Goal: Information Seeking & Learning: Learn about a topic

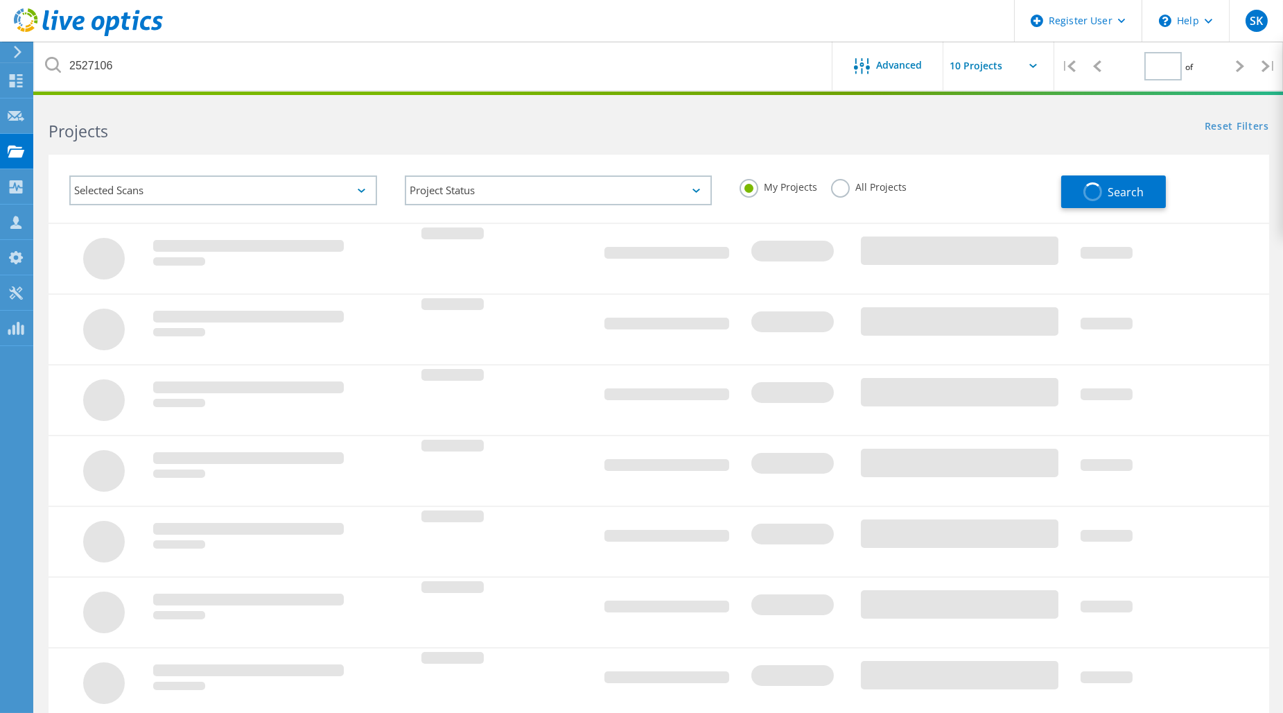
type input "1"
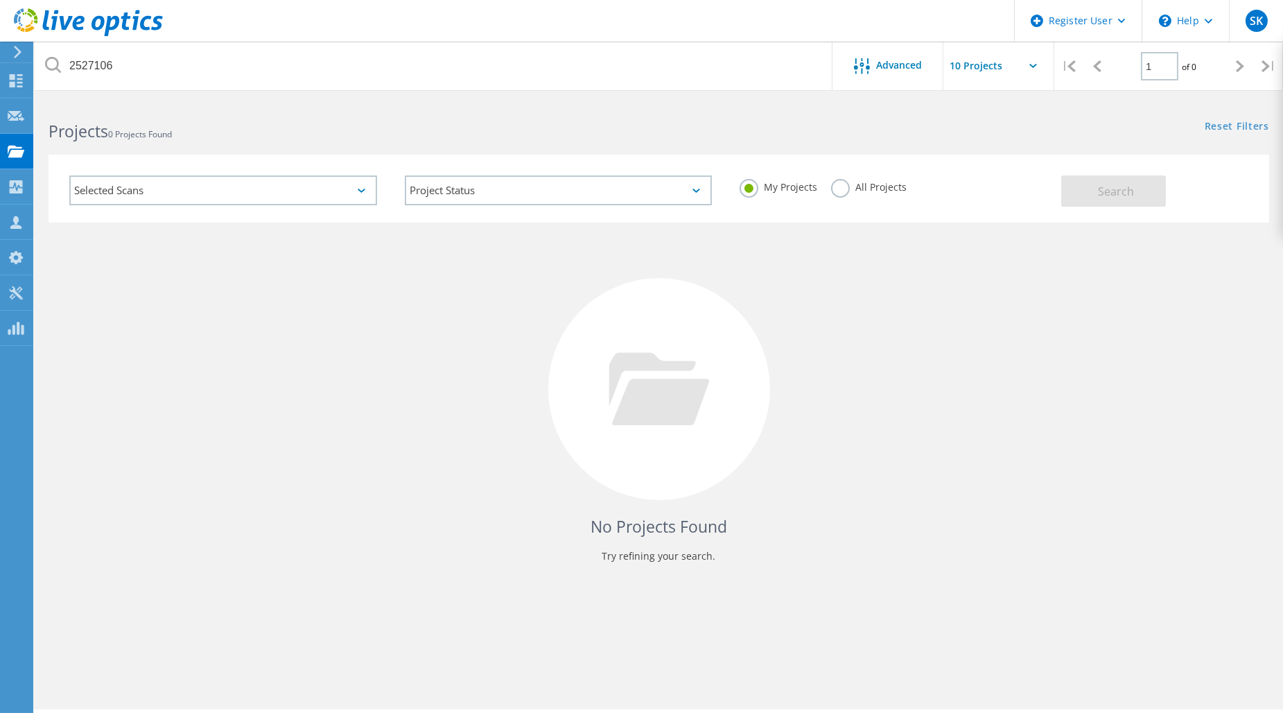
click at [833, 190] on label "All Projects" at bounding box center [869, 185] width 76 height 13
click at [0, 0] on input "All Projects" at bounding box center [0, 0] width 0 height 0
click at [14, 83] on use at bounding box center [16, 80] width 13 height 13
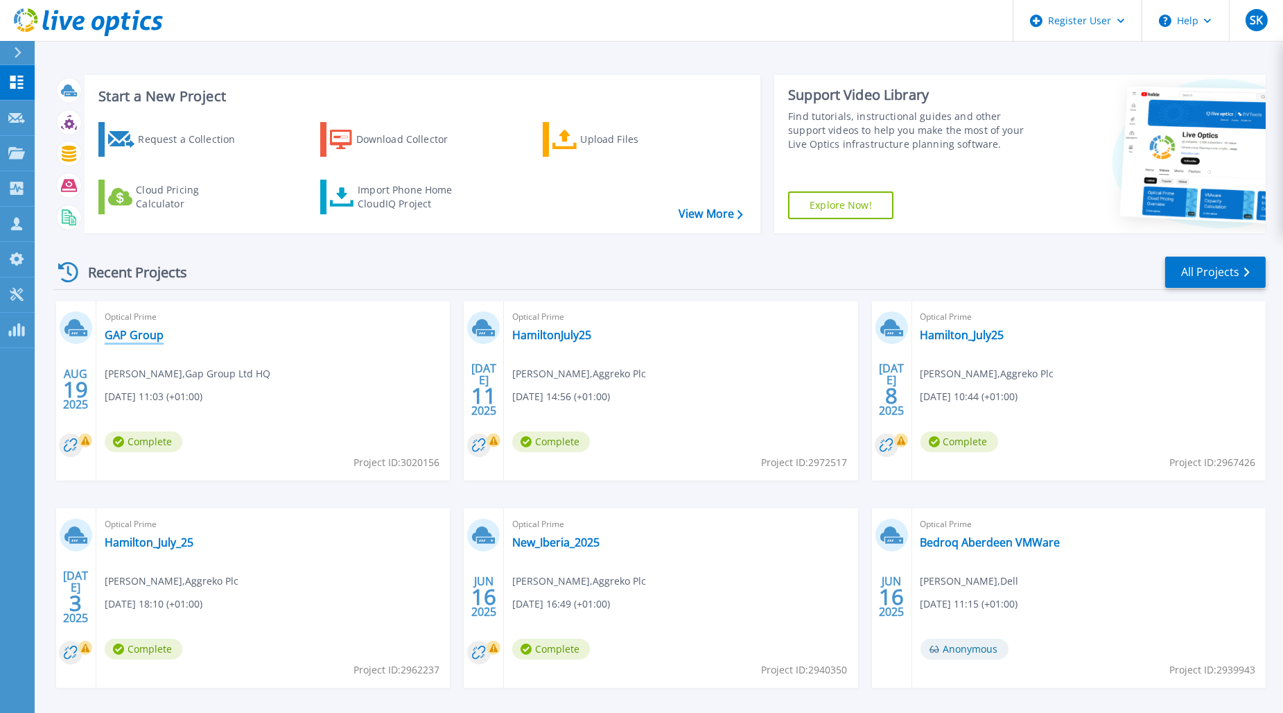
click at [141, 335] on link "GAP Group" at bounding box center [134, 335] width 59 height 14
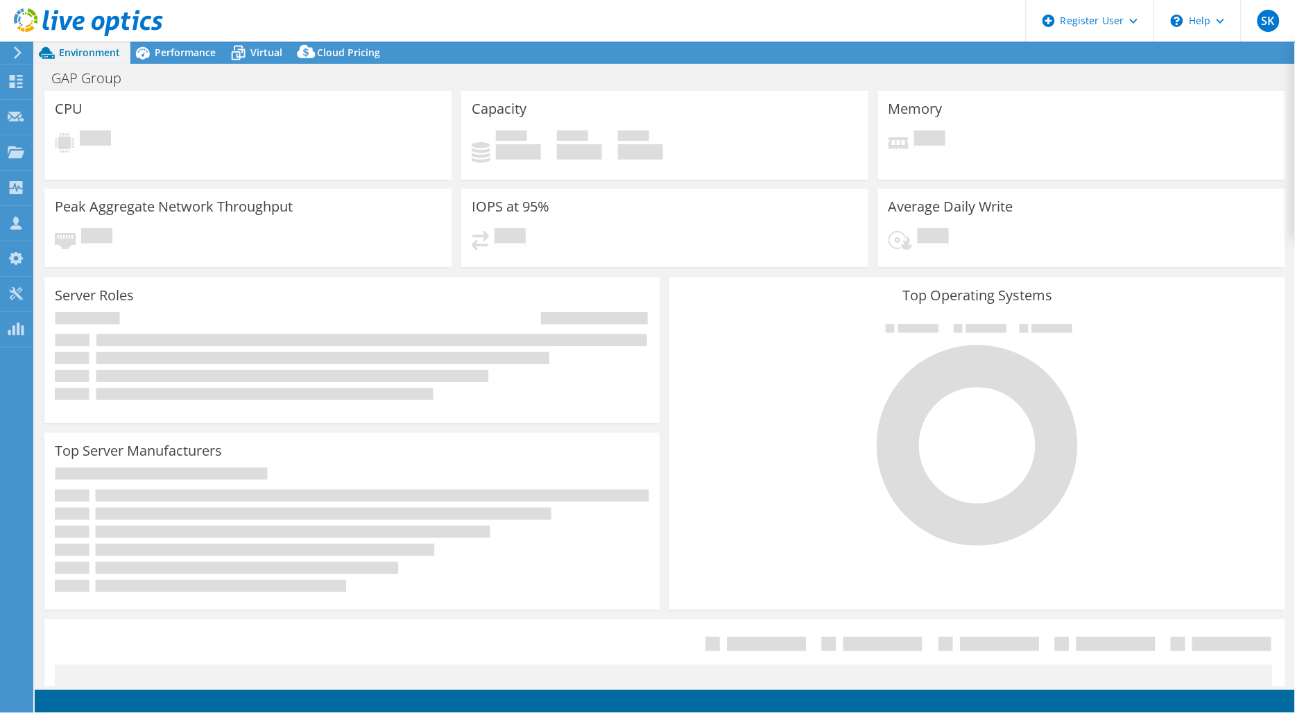
select select "EULondon"
select select "USD"
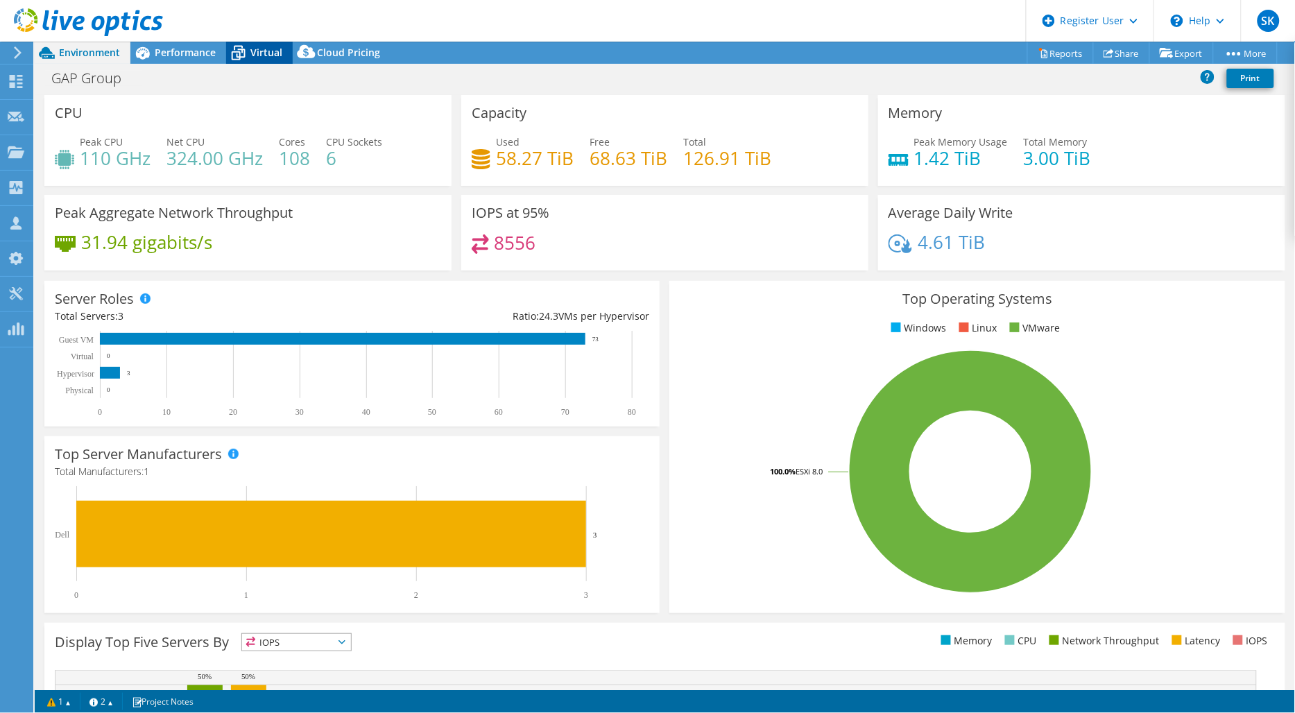
click at [237, 55] on icon at bounding box center [238, 53] width 24 height 24
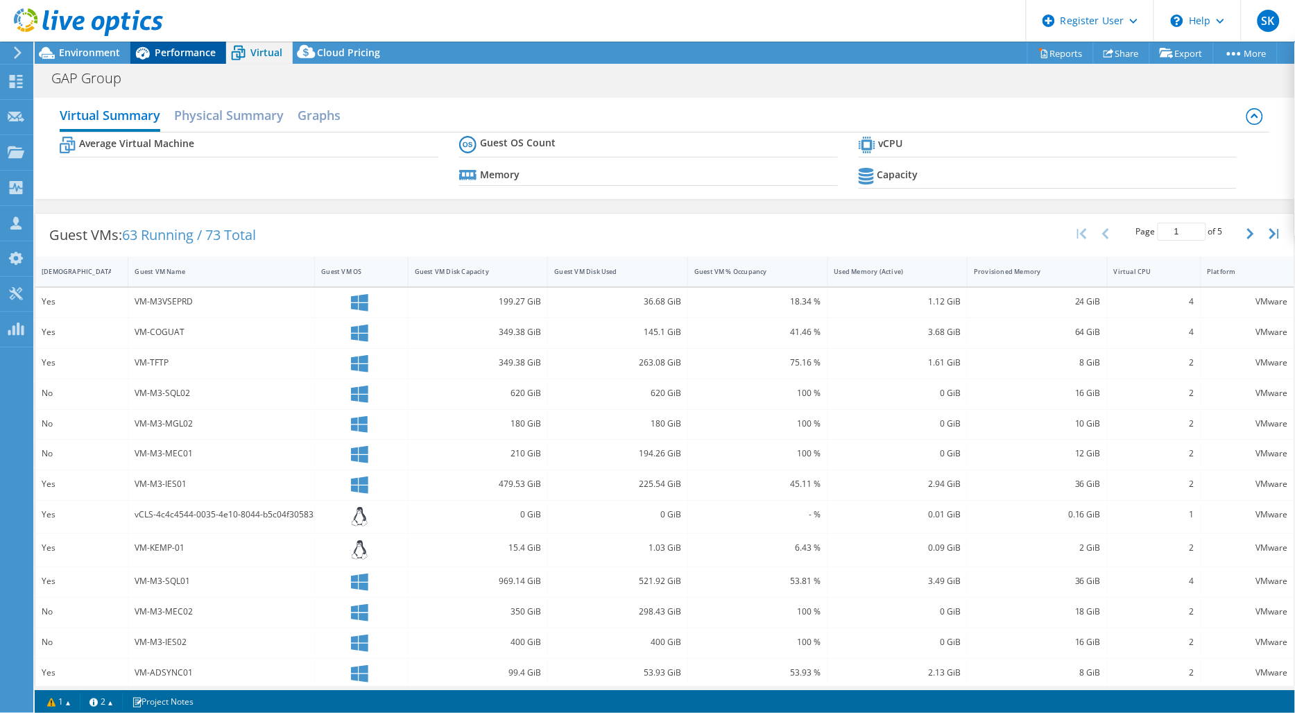
click at [174, 53] on span "Performance" at bounding box center [185, 52] width 61 height 13
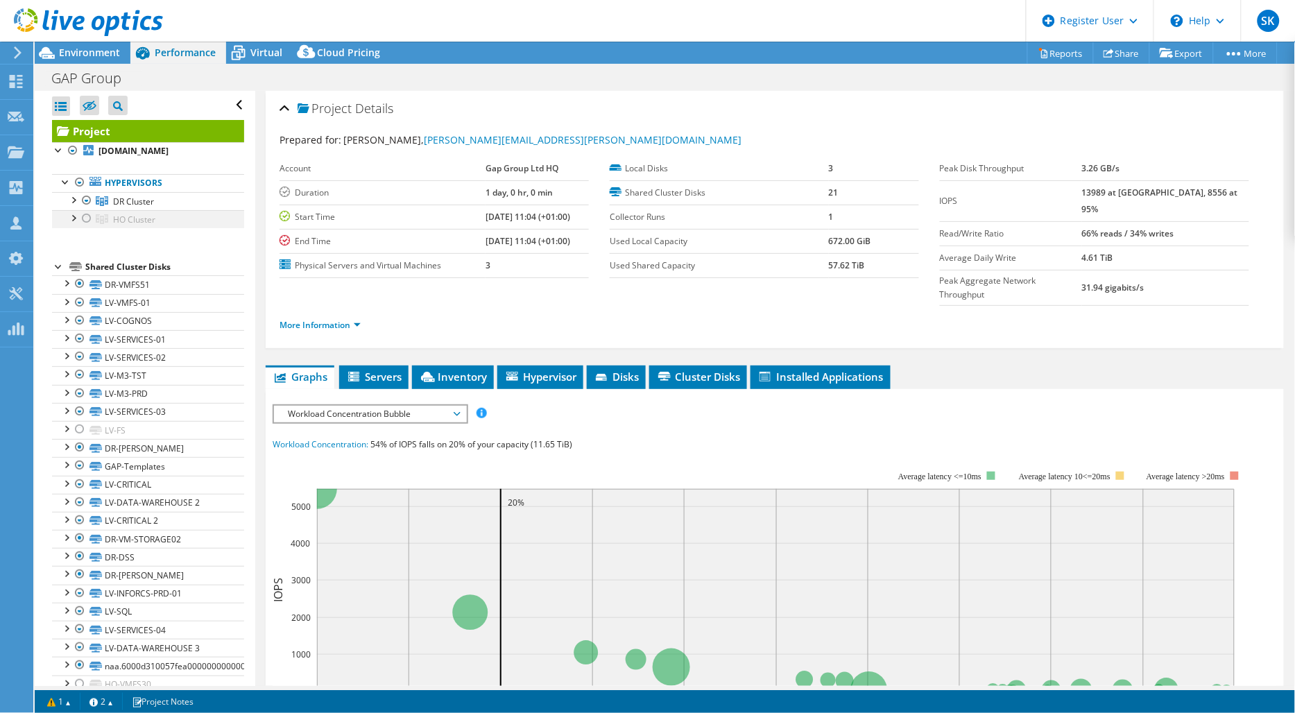
click at [89, 218] on div at bounding box center [87, 218] width 14 height 17
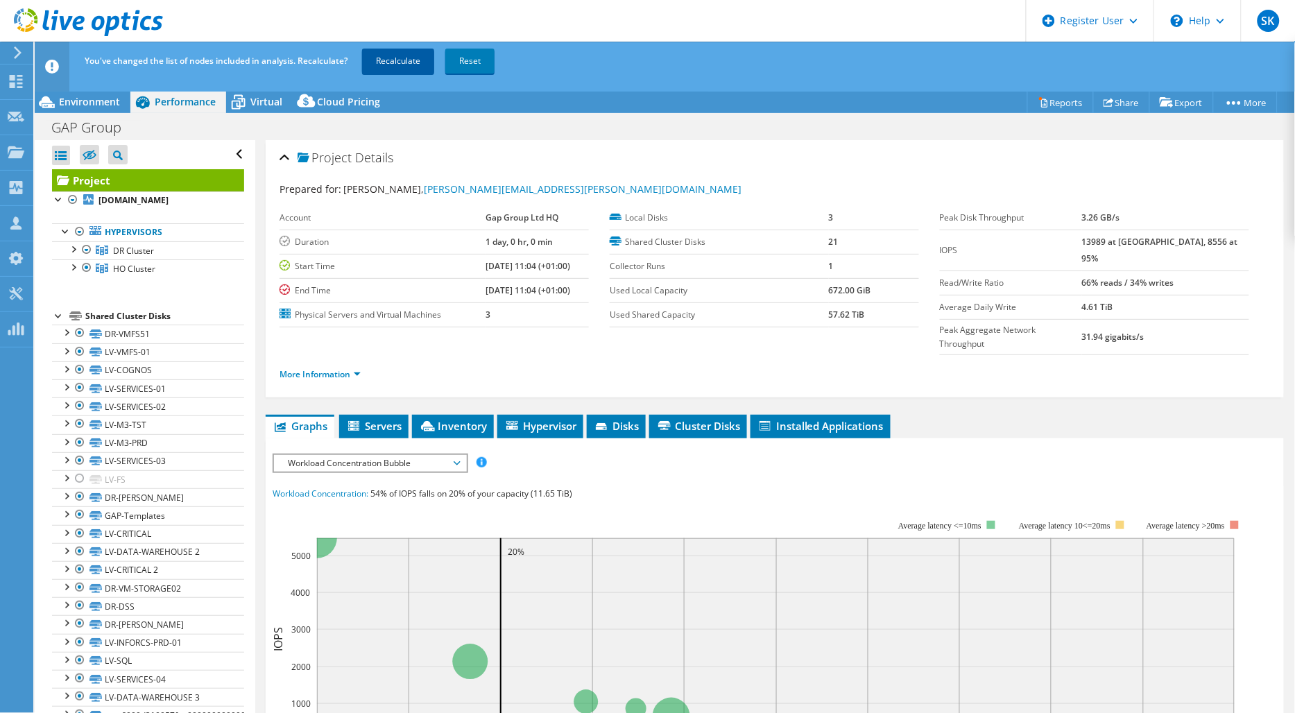
click at [411, 59] on link "Recalculate" at bounding box center [398, 61] width 72 height 25
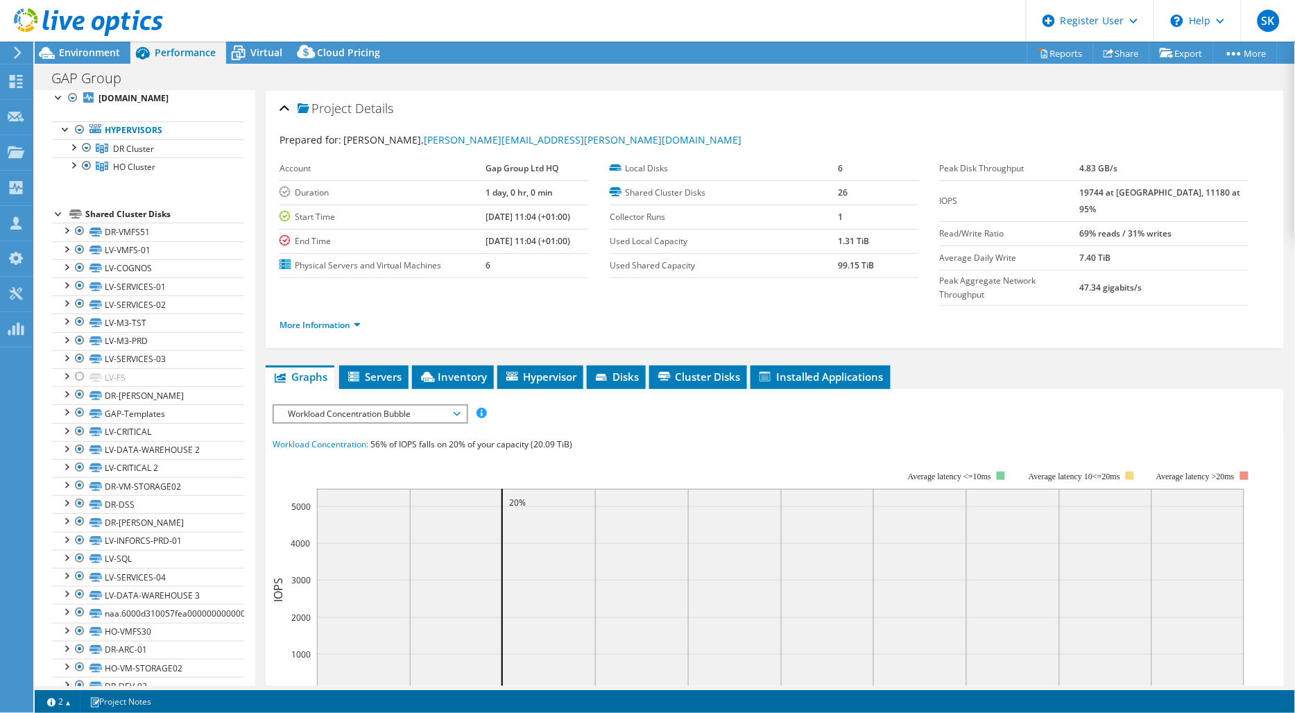
scroll to position [98, 0]
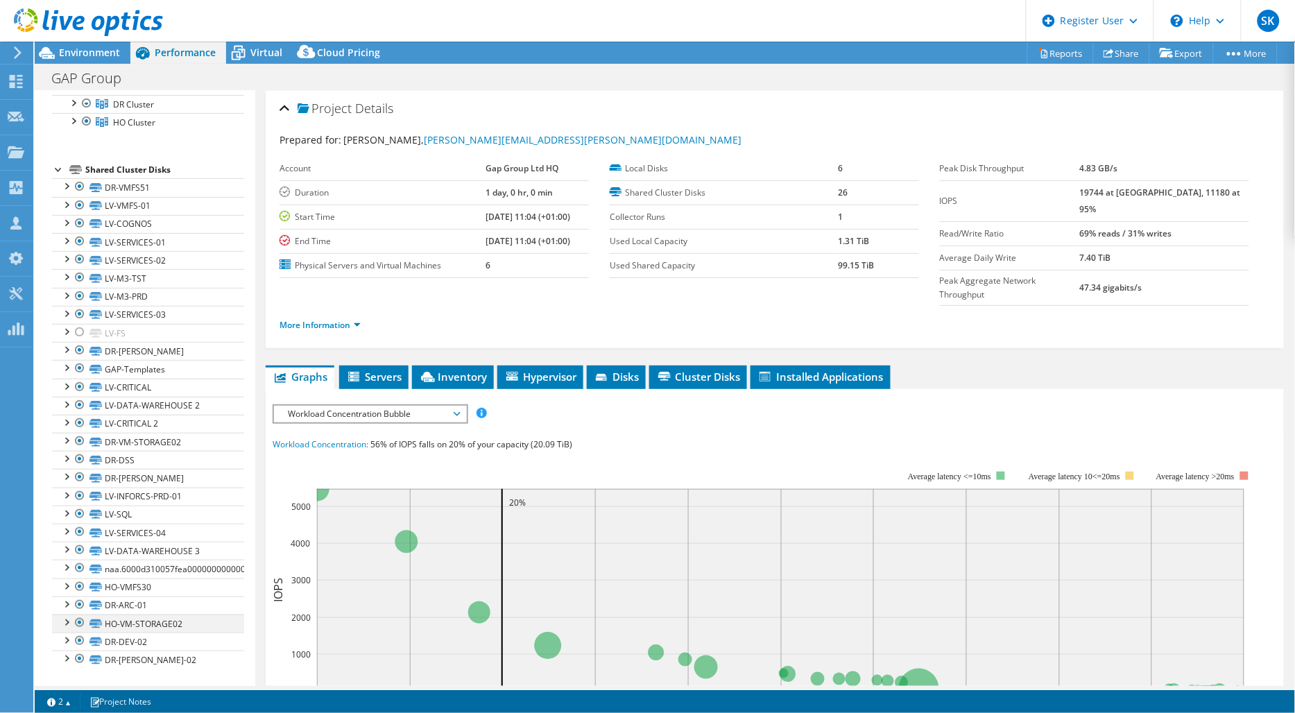
click at [78, 622] on div at bounding box center [80, 622] width 14 height 17
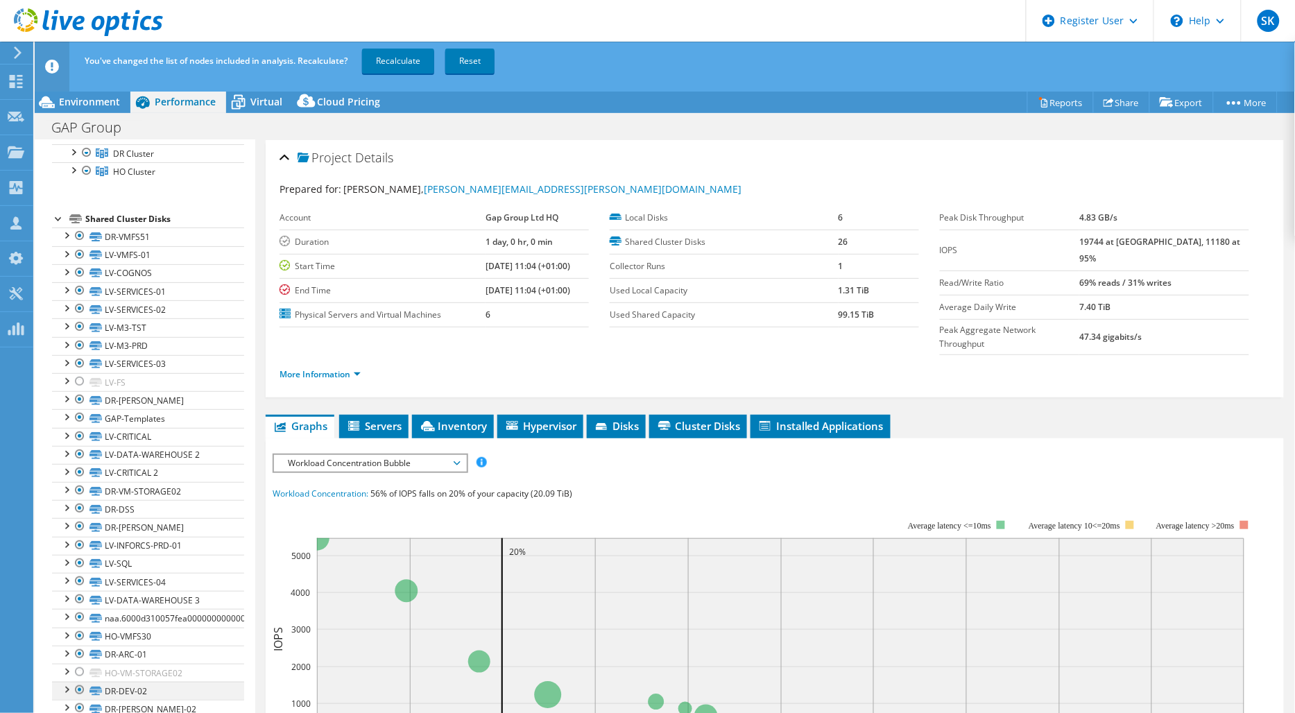
click at [73, 690] on div at bounding box center [80, 690] width 14 height 17
click at [80, 654] on div at bounding box center [80, 654] width 14 height 17
click at [78, 709] on div at bounding box center [80, 708] width 14 height 17
click at [410, 65] on link "Recalculate" at bounding box center [398, 61] width 72 height 25
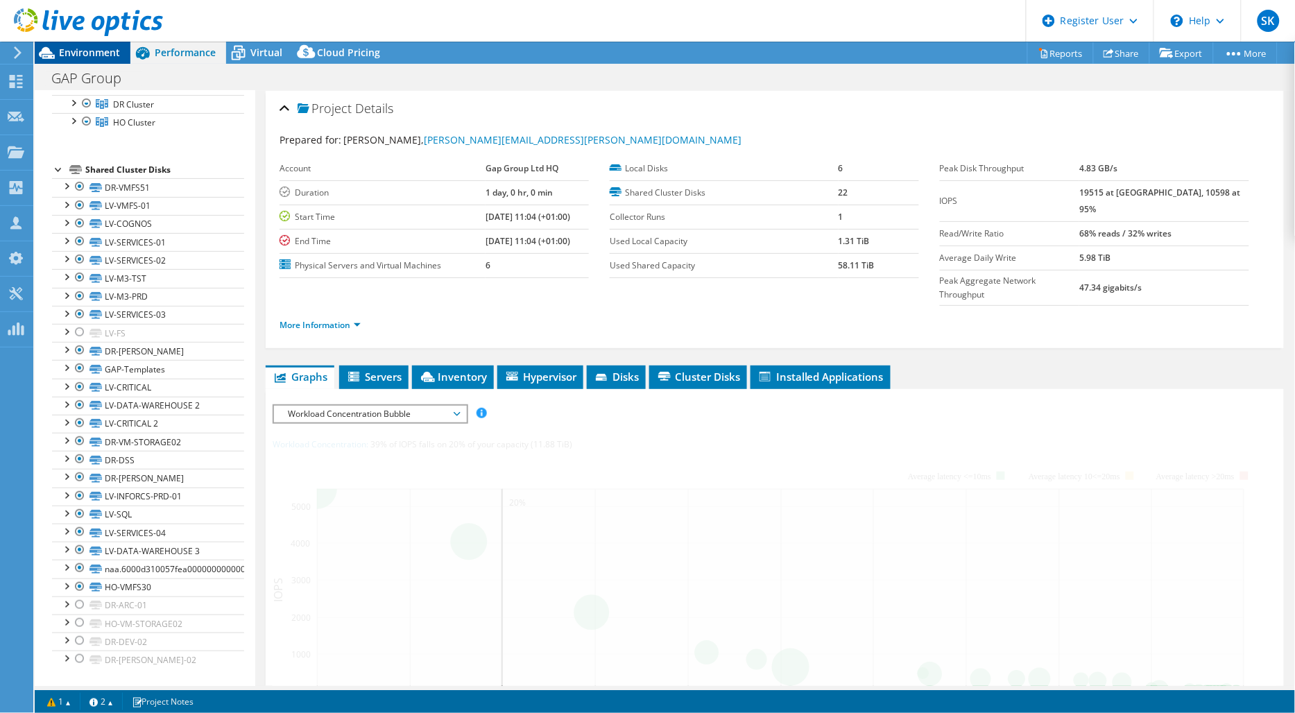
click at [64, 47] on span "Environment" at bounding box center [89, 52] width 61 height 13
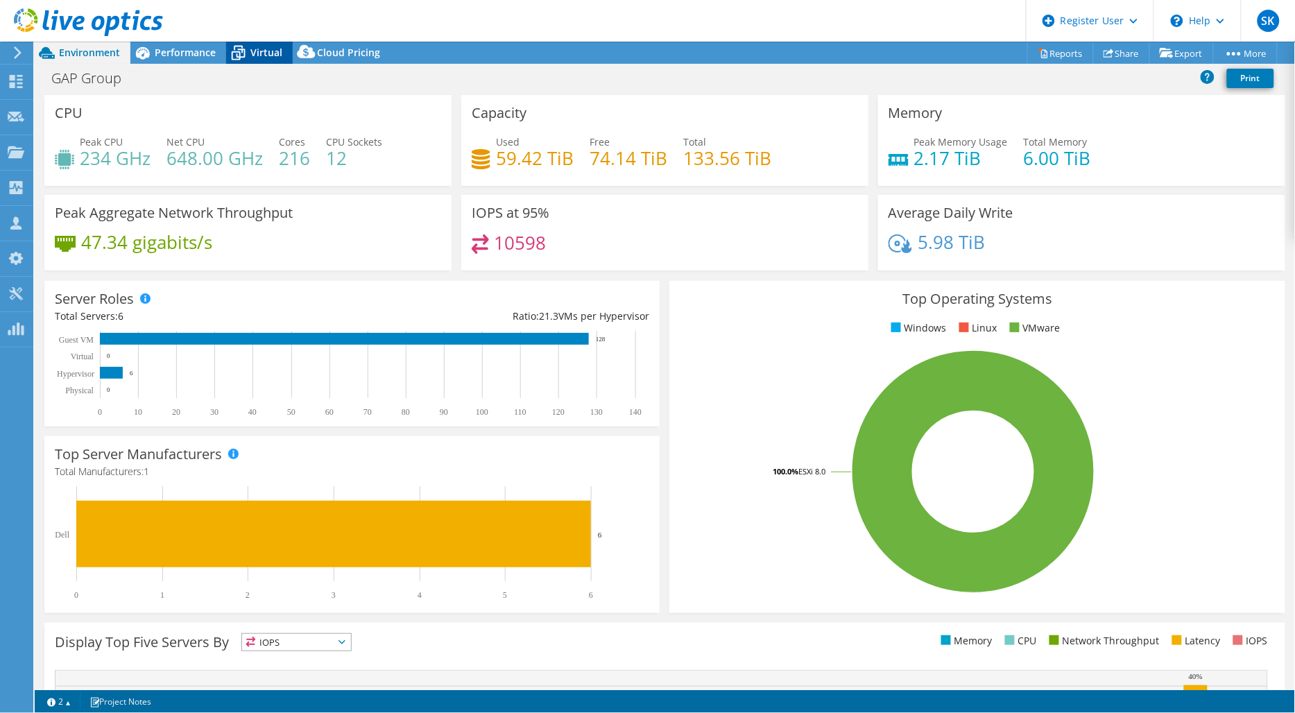
click at [258, 49] on span "Virtual" at bounding box center [266, 52] width 32 height 13
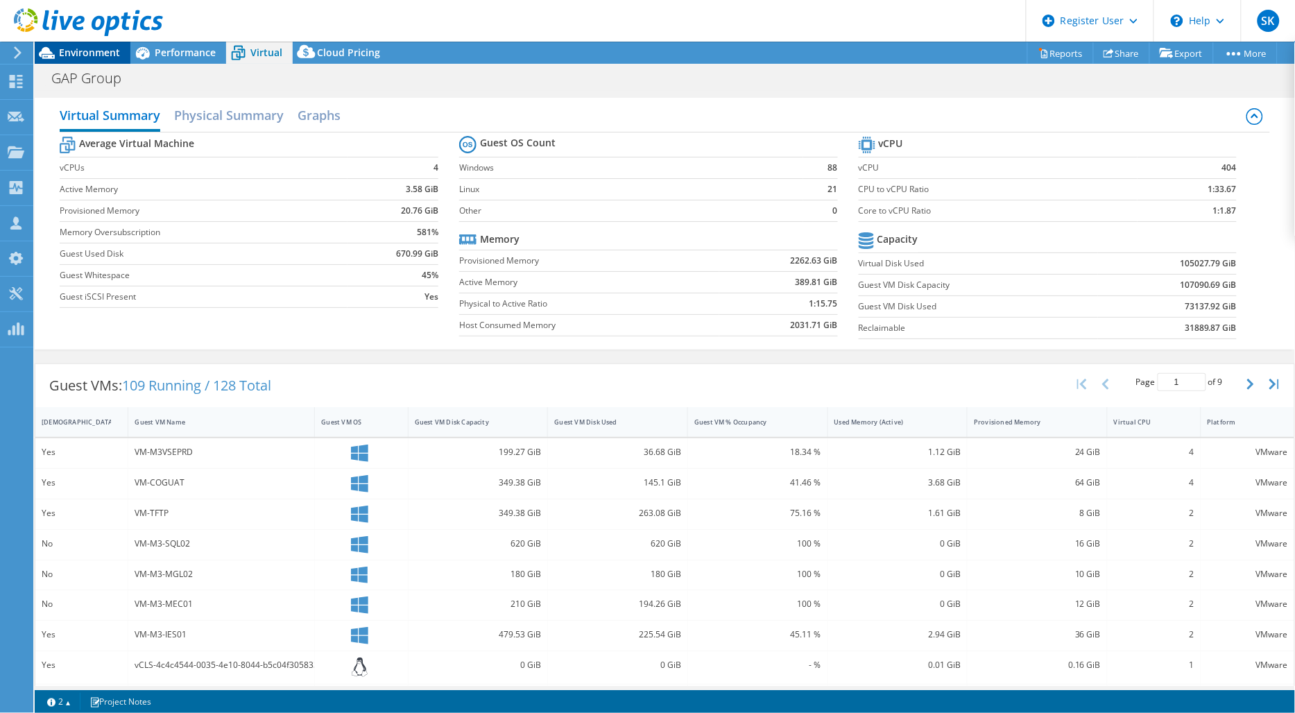
click at [97, 54] on span "Environment" at bounding box center [89, 52] width 61 height 13
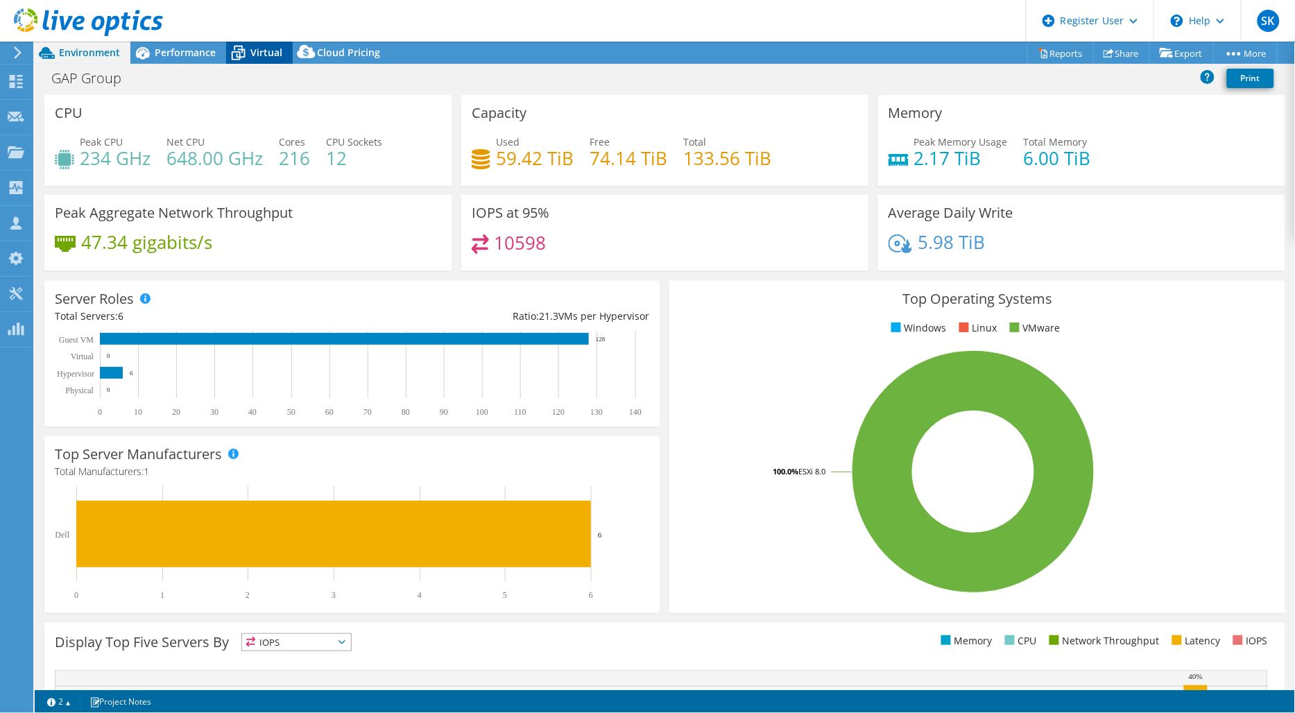
click at [239, 53] on icon at bounding box center [238, 53] width 24 height 24
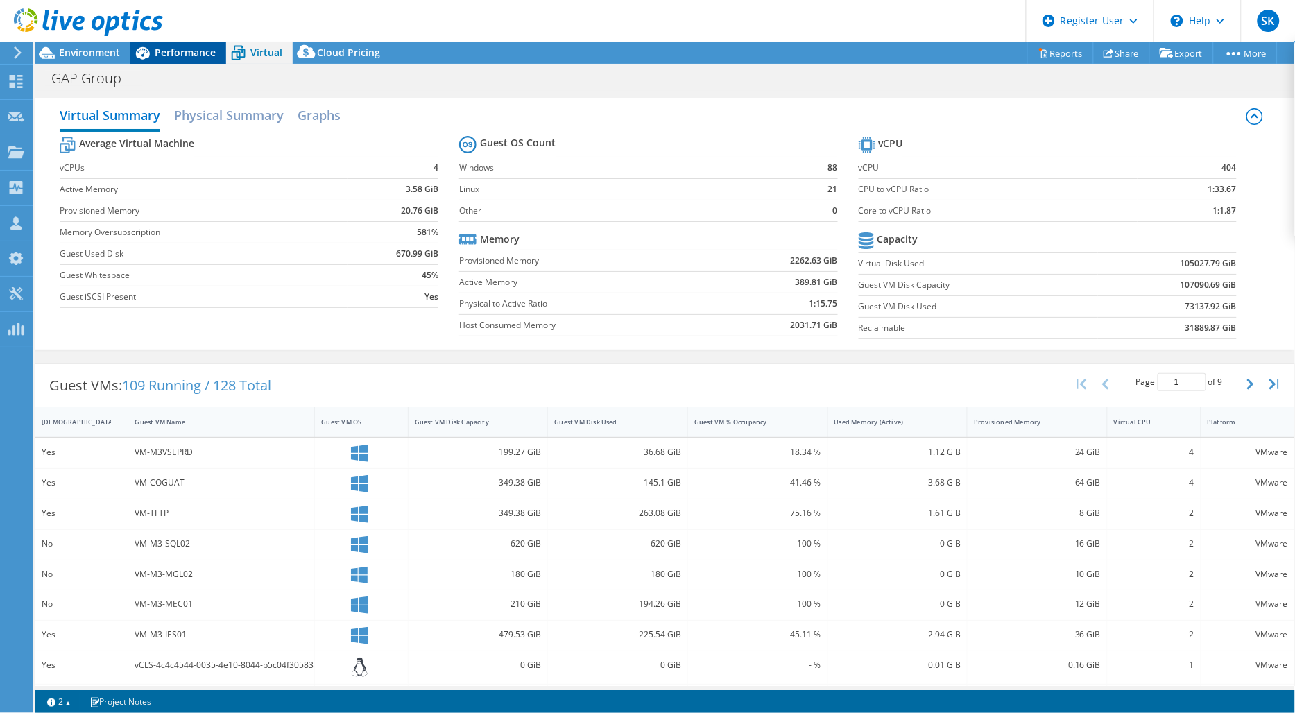
click at [193, 53] on span "Performance" at bounding box center [185, 52] width 61 height 13
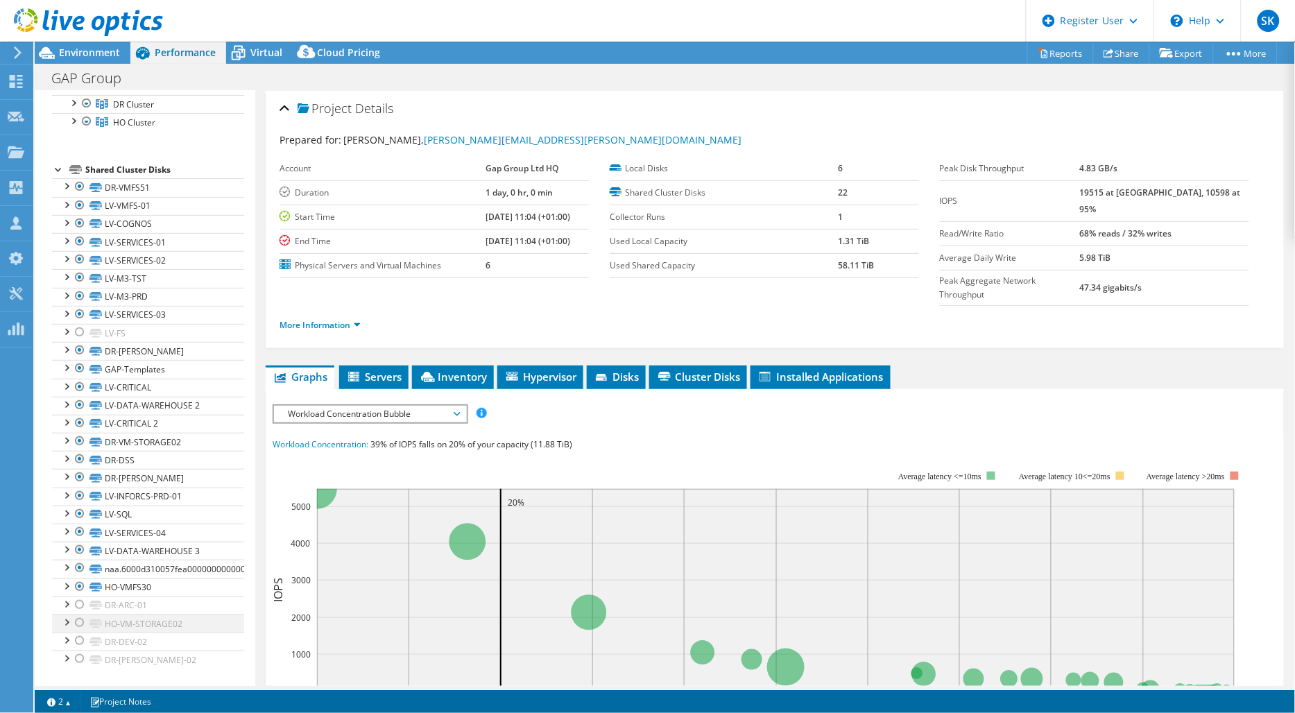
click at [80, 622] on div at bounding box center [80, 622] width 14 height 17
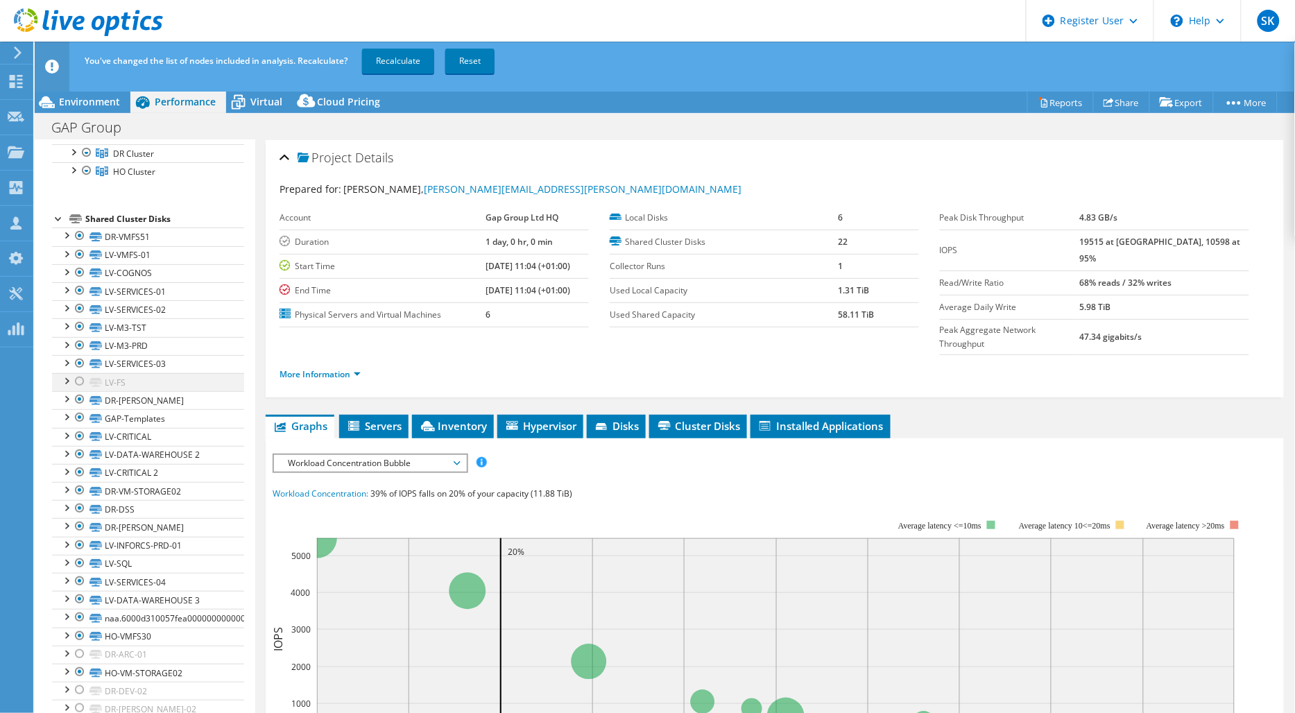
click at [79, 380] on div at bounding box center [80, 381] width 14 height 17
click at [391, 61] on link "Recalculate" at bounding box center [398, 61] width 72 height 25
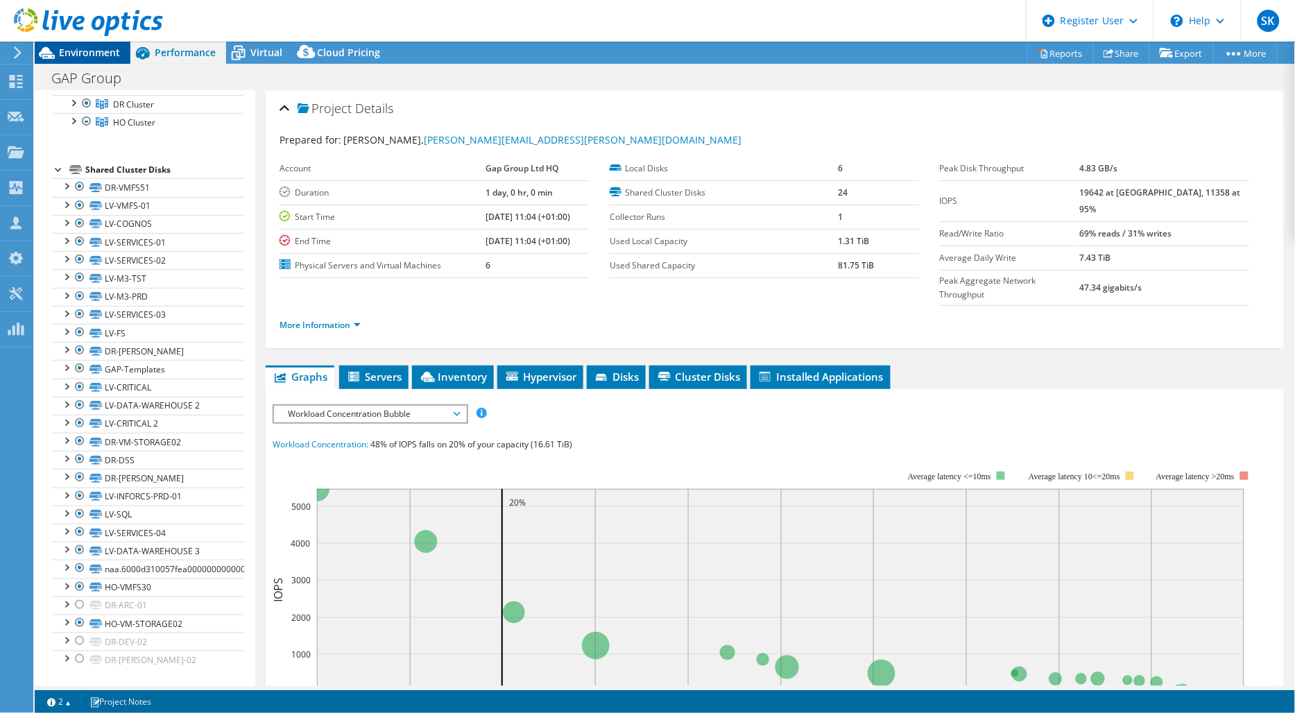
click at [92, 56] on span "Environment" at bounding box center [89, 52] width 61 height 13
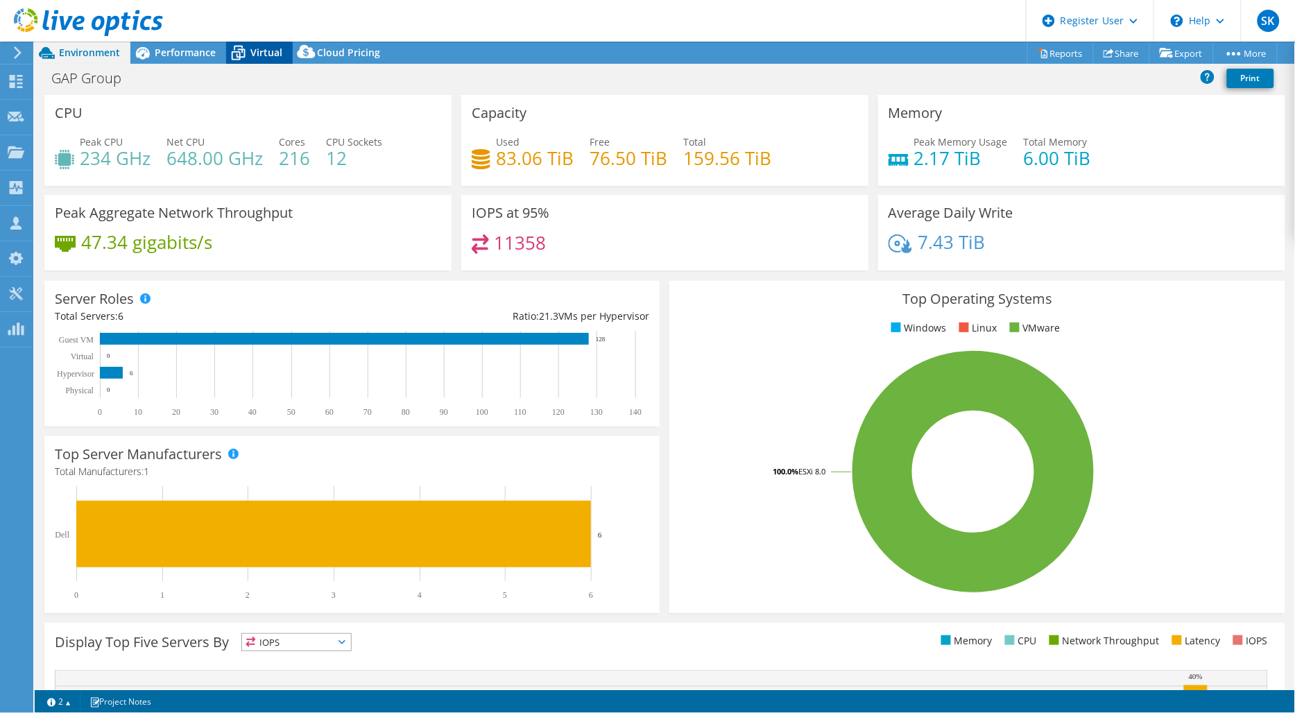
click at [259, 55] on span "Virtual" at bounding box center [266, 52] width 32 height 13
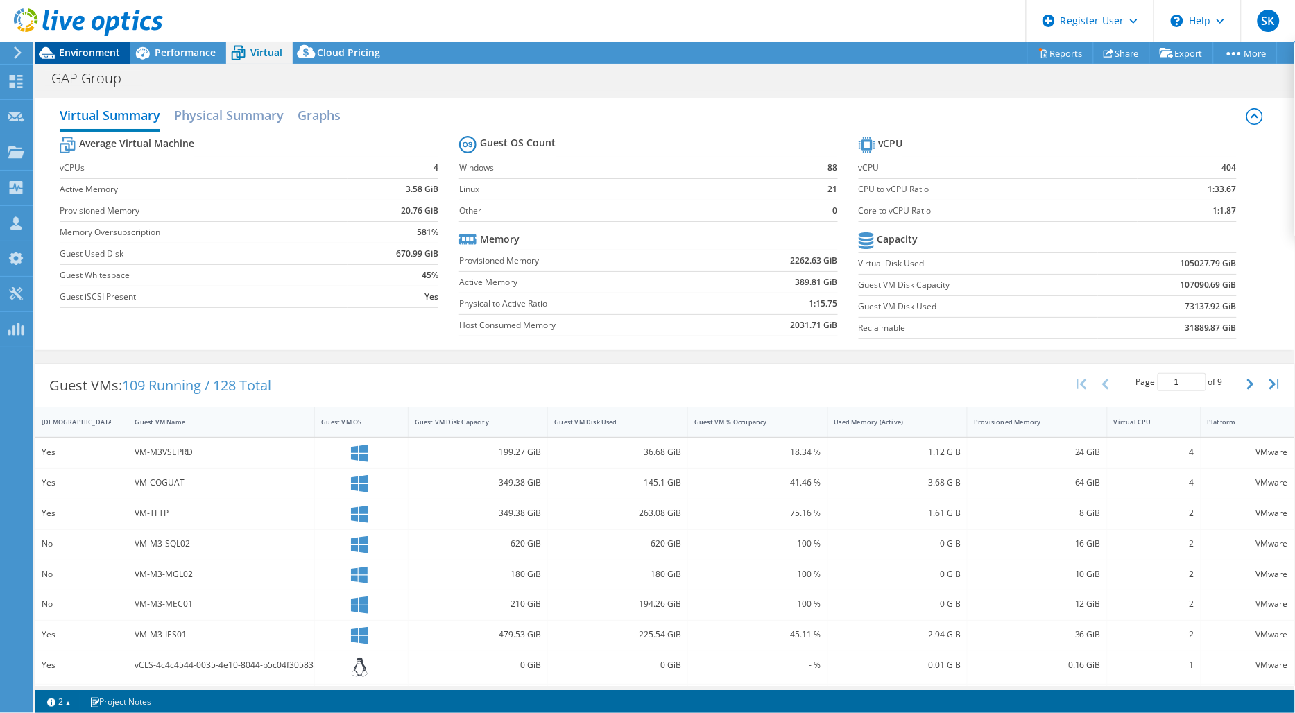
click at [107, 53] on span "Environment" at bounding box center [89, 52] width 61 height 13
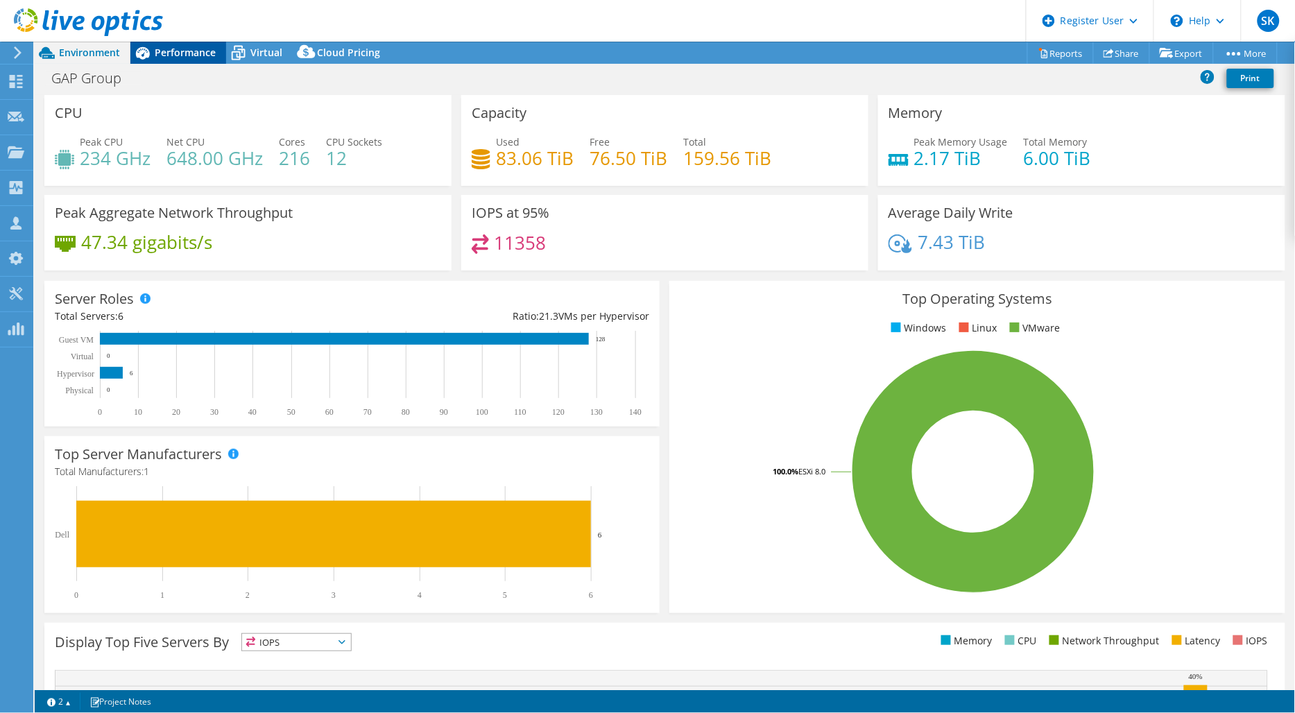
click at [170, 49] on span "Performance" at bounding box center [185, 52] width 61 height 13
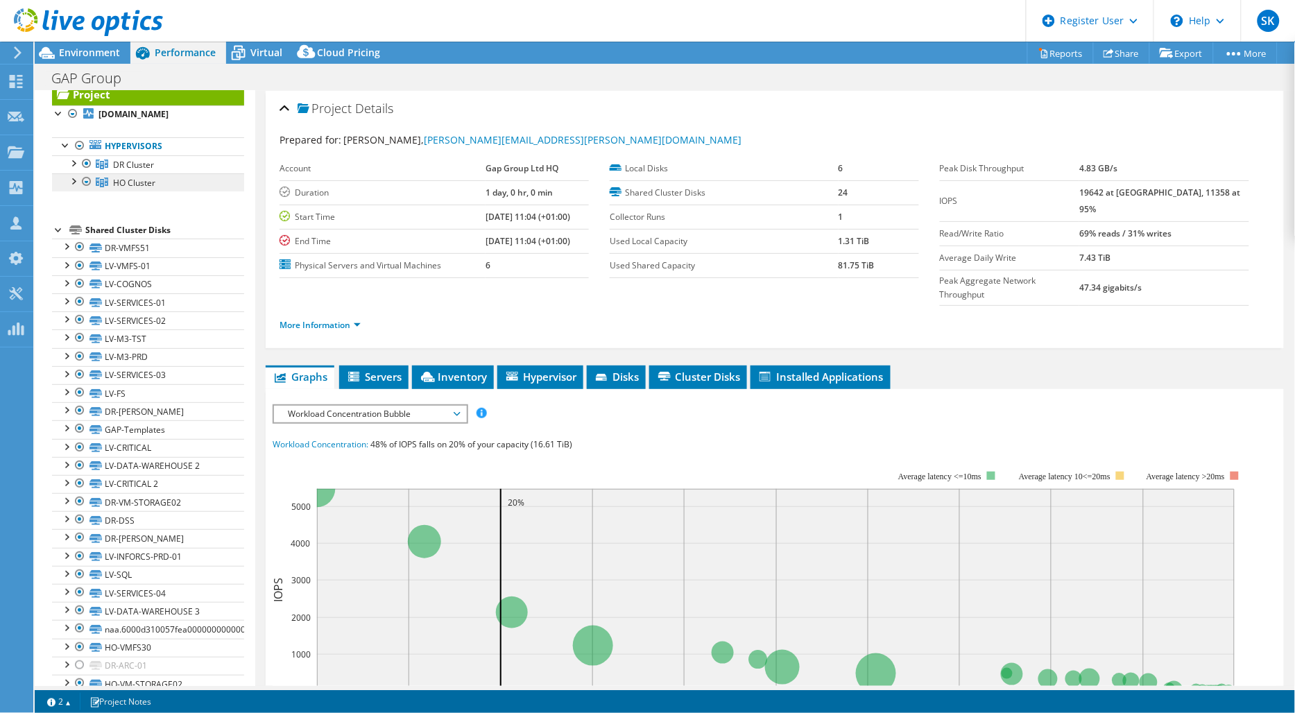
scroll to position [0, 0]
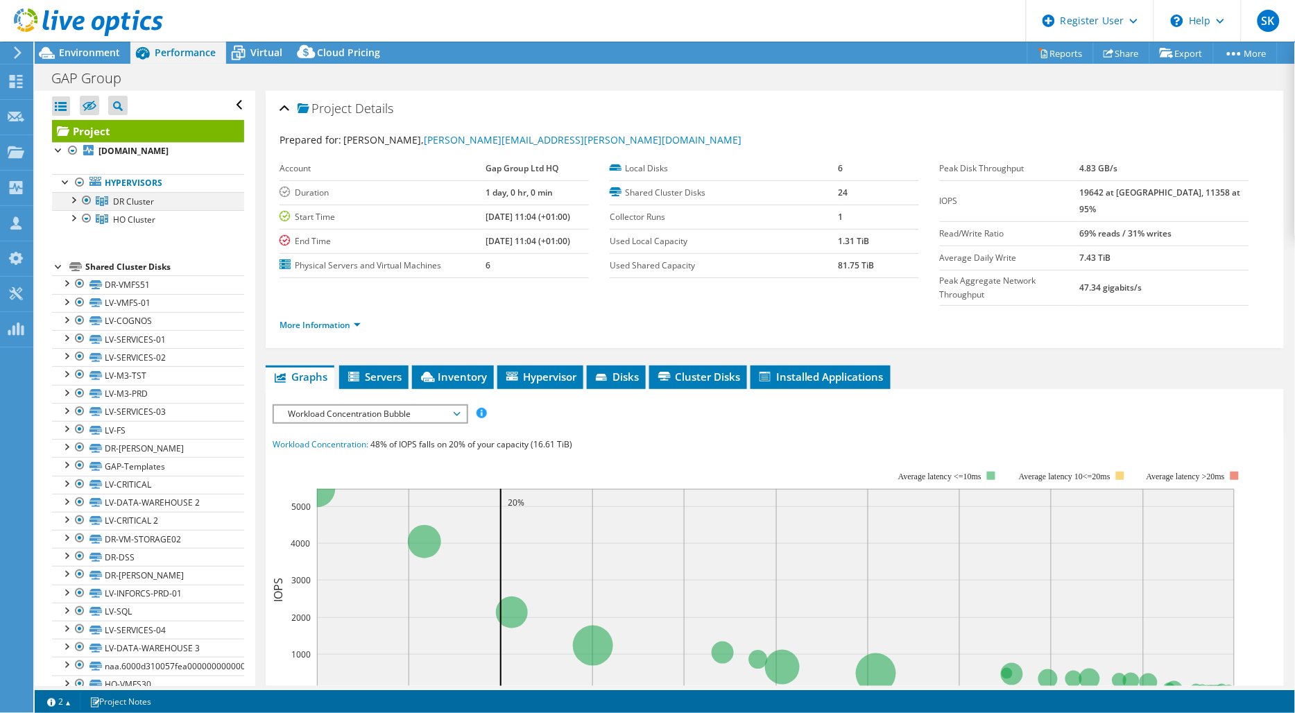
click at [87, 203] on div at bounding box center [87, 200] width 14 height 17
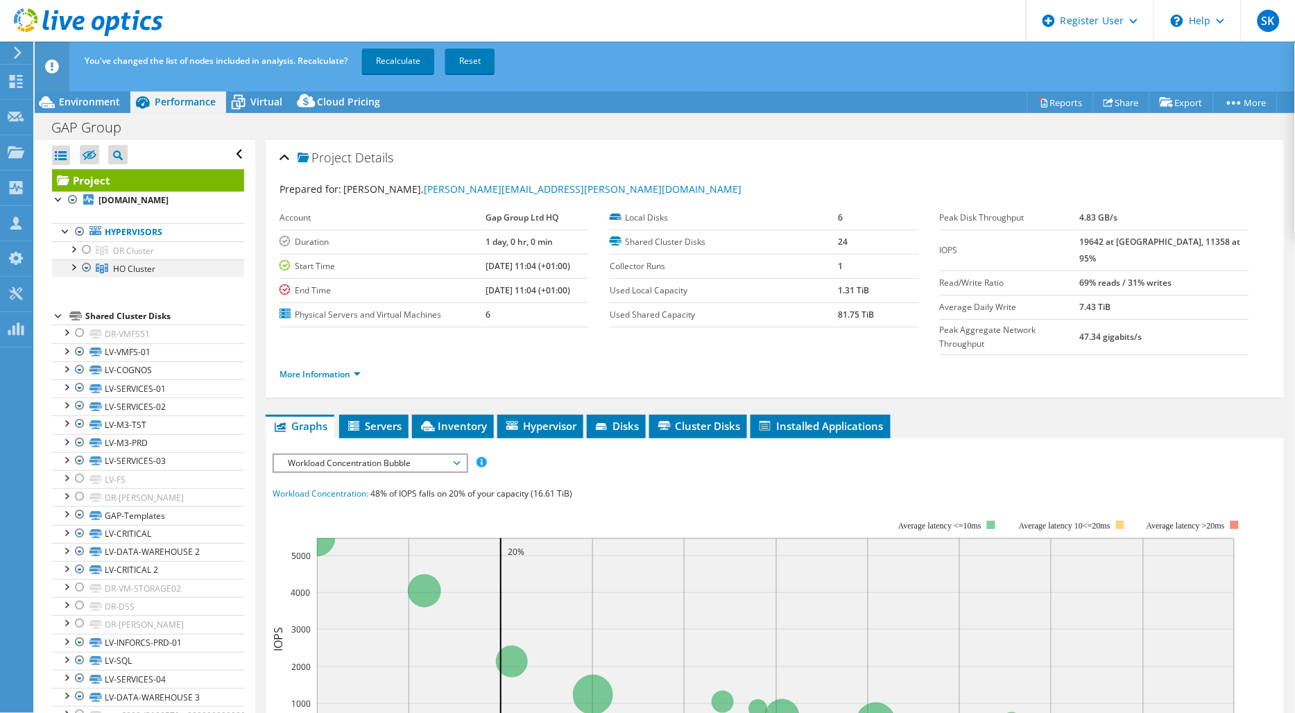
click at [87, 269] on div at bounding box center [87, 267] width 14 height 17
click at [85, 250] on div at bounding box center [87, 249] width 14 height 17
click at [87, 271] on div at bounding box center [87, 267] width 14 height 17
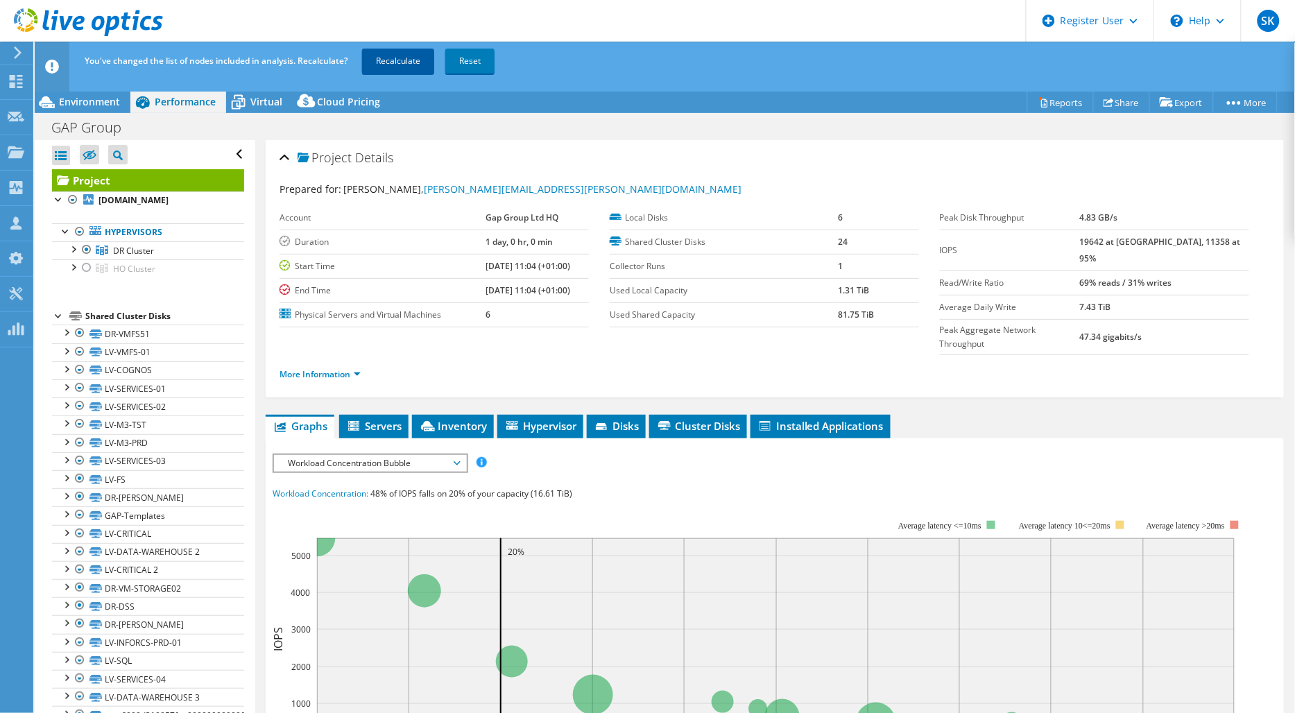
click at [392, 69] on link "Recalculate" at bounding box center [398, 61] width 72 height 25
click at [105, 112] on div "Environment" at bounding box center [83, 102] width 96 height 22
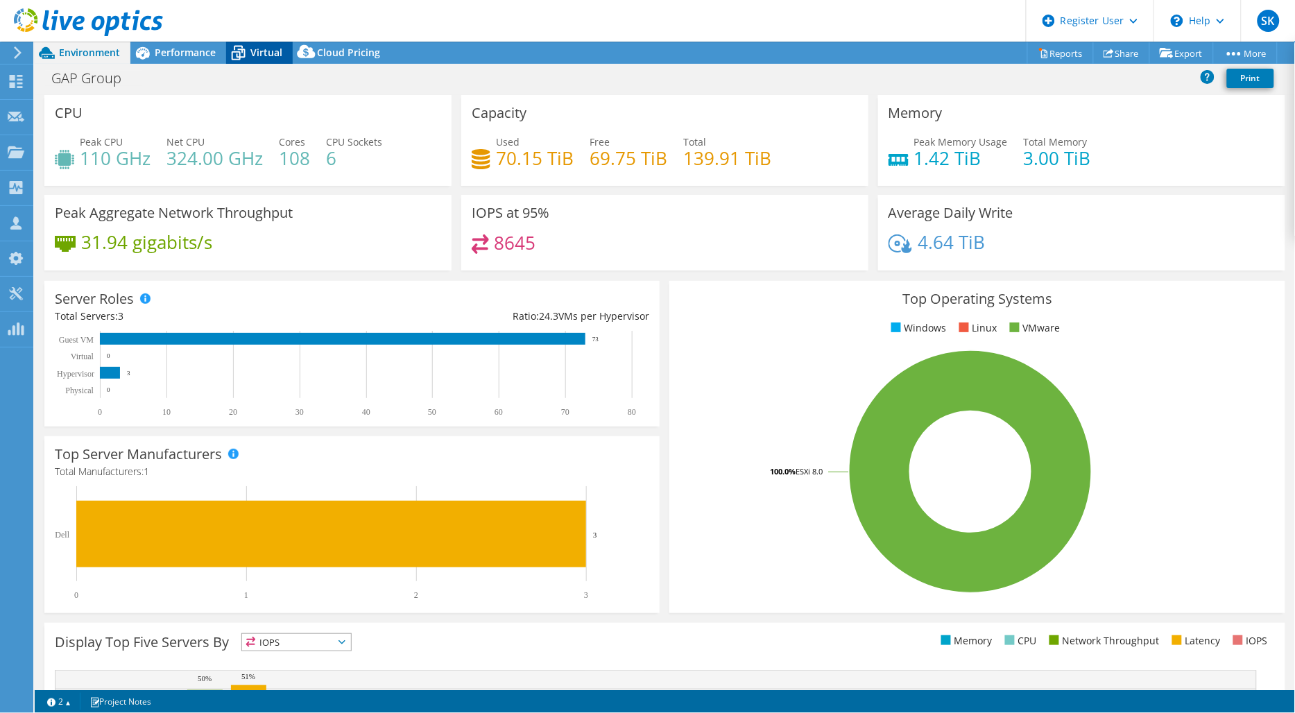
click at [245, 46] on icon at bounding box center [238, 53] width 24 height 24
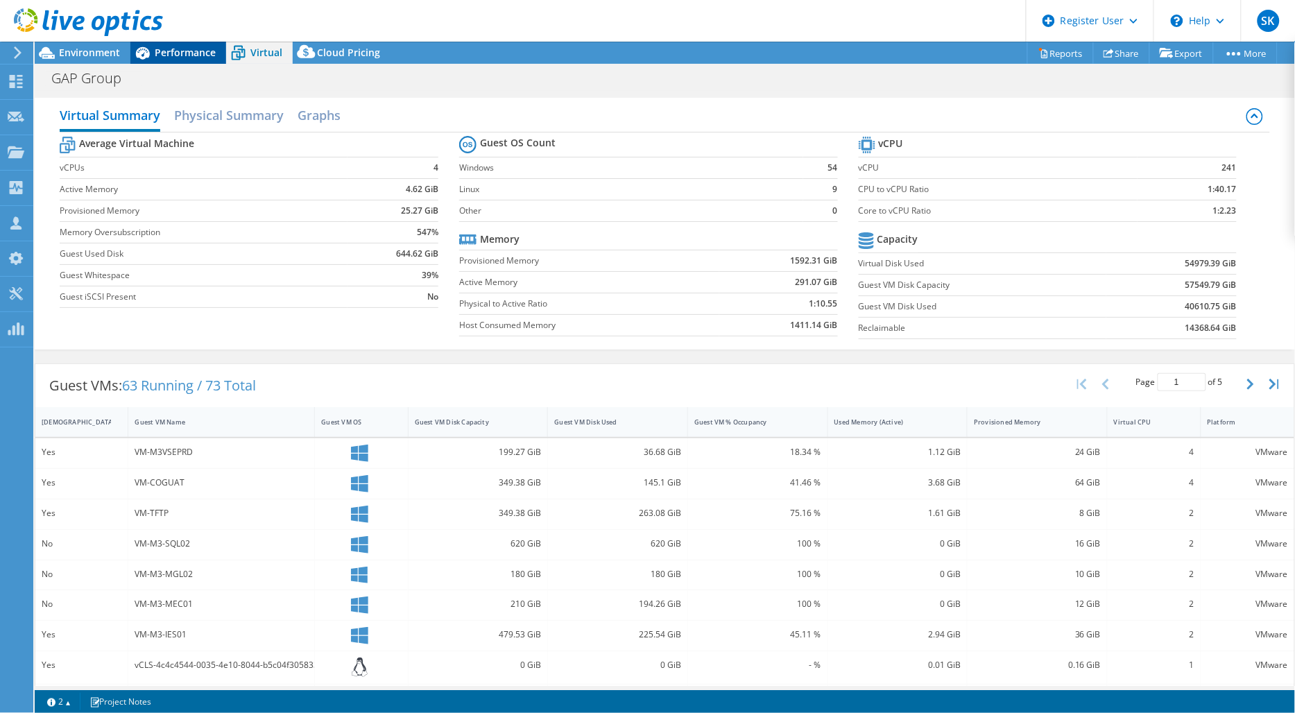
click at [198, 57] on span "Performance" at bounding box center [185, 52] width 61 height 13
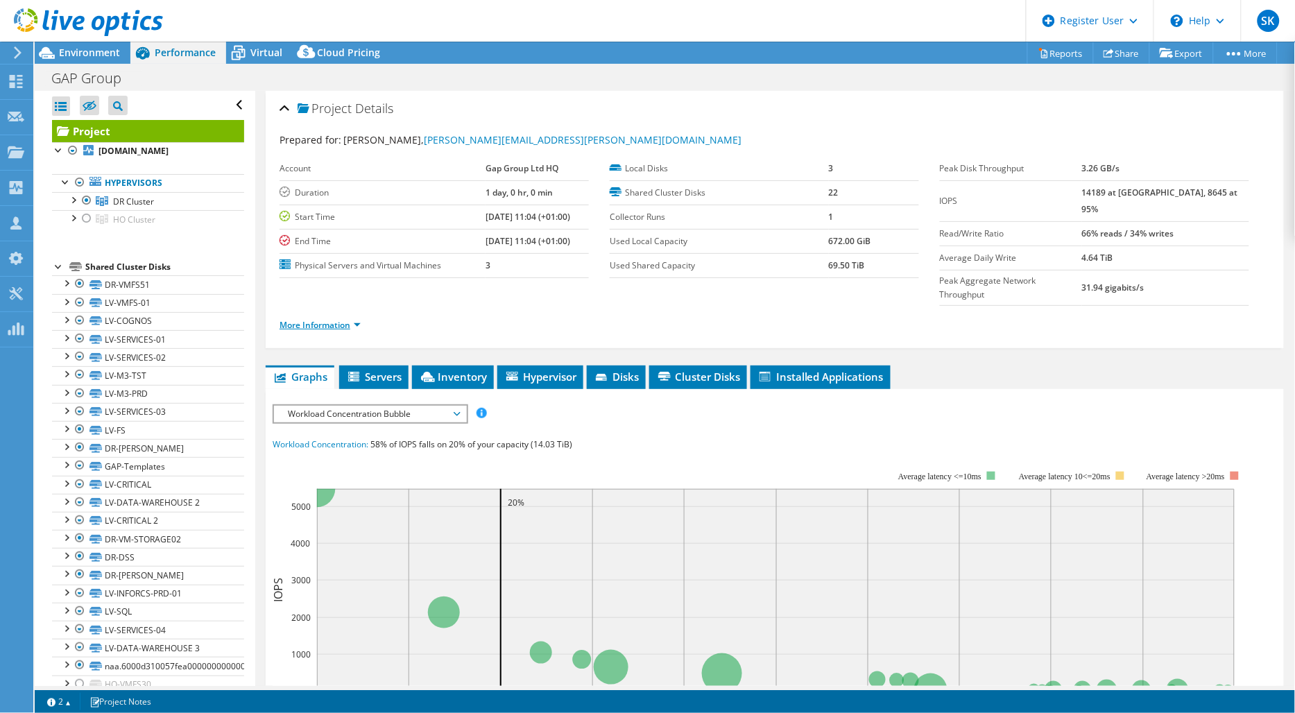
click at [356, 319] on link "More Information" at bounding box center [319, 325] width 81 height 12
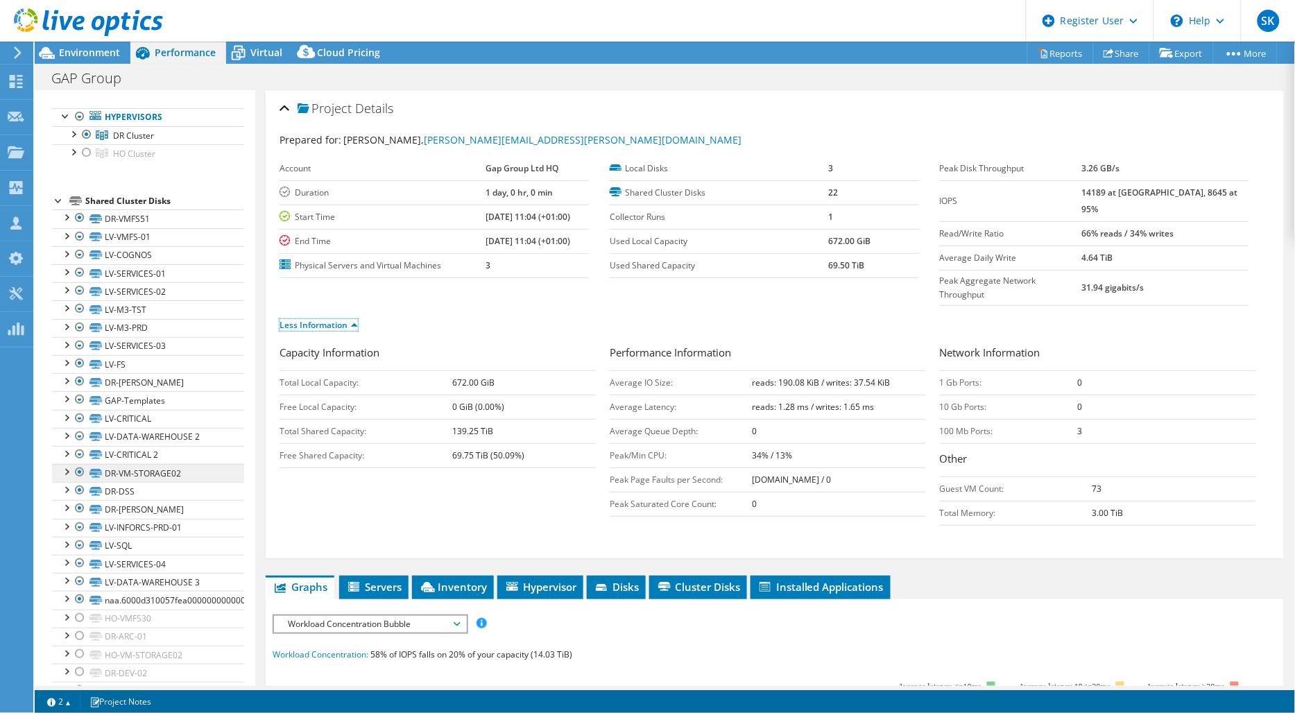
scroll to position [98, 0]
